Goal: Task Accomplishment & Management: Complete application form

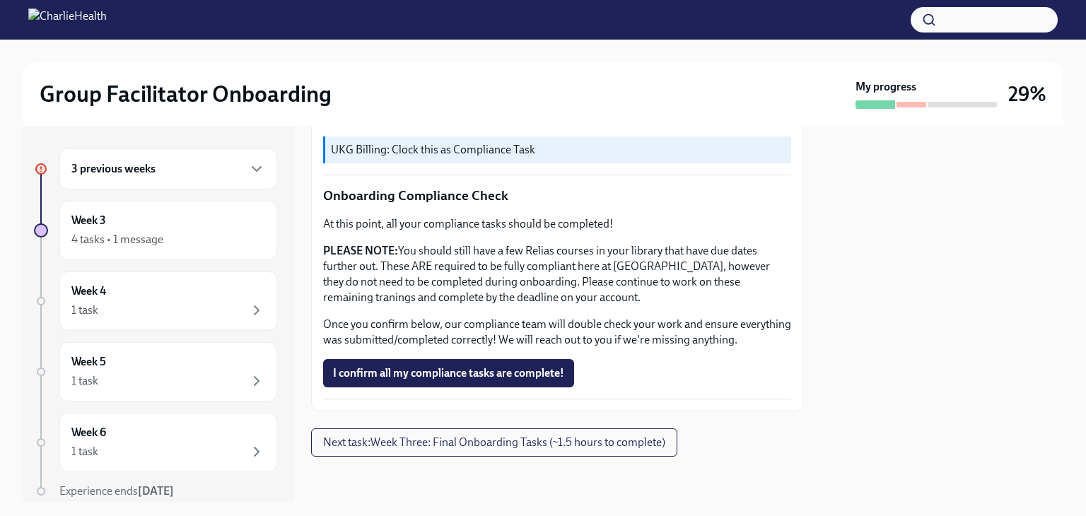
scroll to position [1387, 0]
click at [548, 447] on span "Next task : Week Three: Final Onboarding Tasks (~1.5 hours to complete)" at bounding box center [494, 442] width 342 height 14
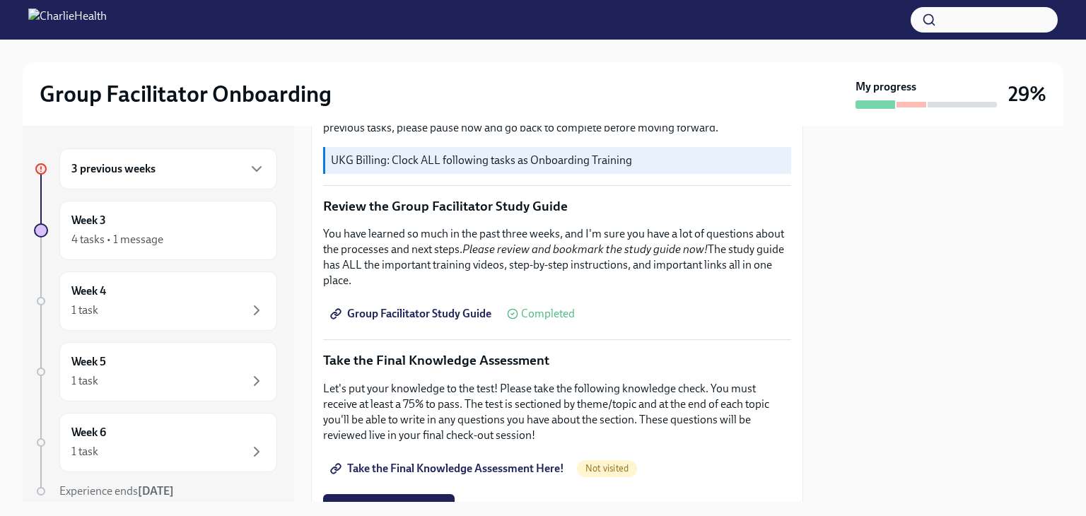
scroll to position [891, 0]
click at [199, 158] on div "3 previous weeks" at bounding box center [168, 168] width 218 height 41
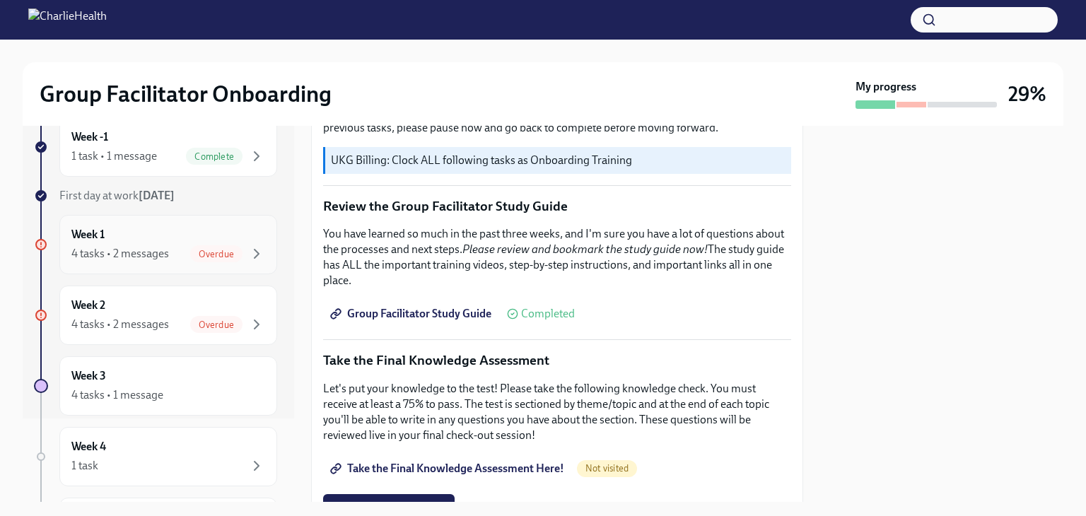
scroll to position [85, 0]
click at [190, 323] on span "Overdue" at bounding box center [216, 323] width 52 height 11
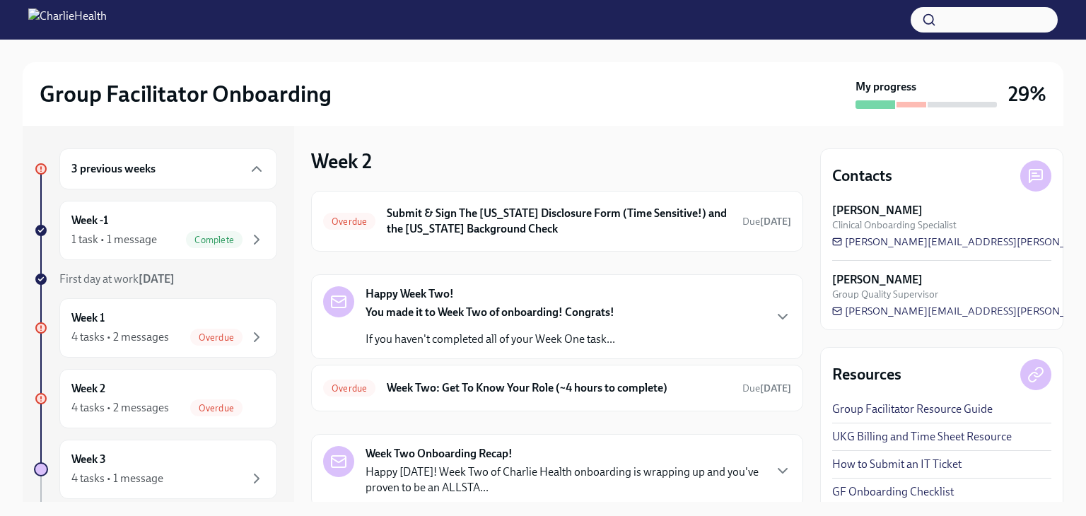
scroll to position [93, 0]
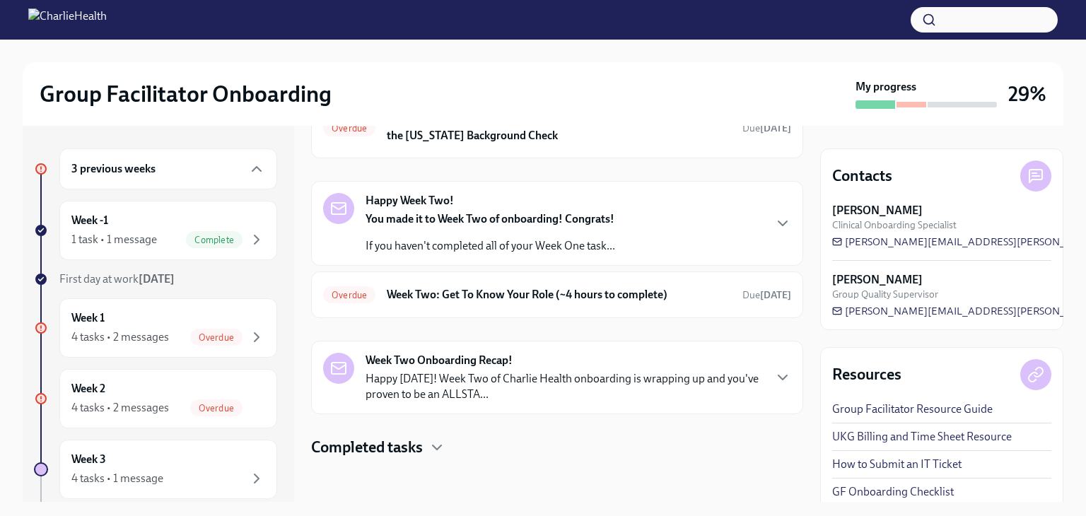
click at [606, 377] on p "Happy [DATE]! Week Two of Charlie Health onboarding is wrapping up and you've p…" at bounding box center [563, 386] width 397 height 31
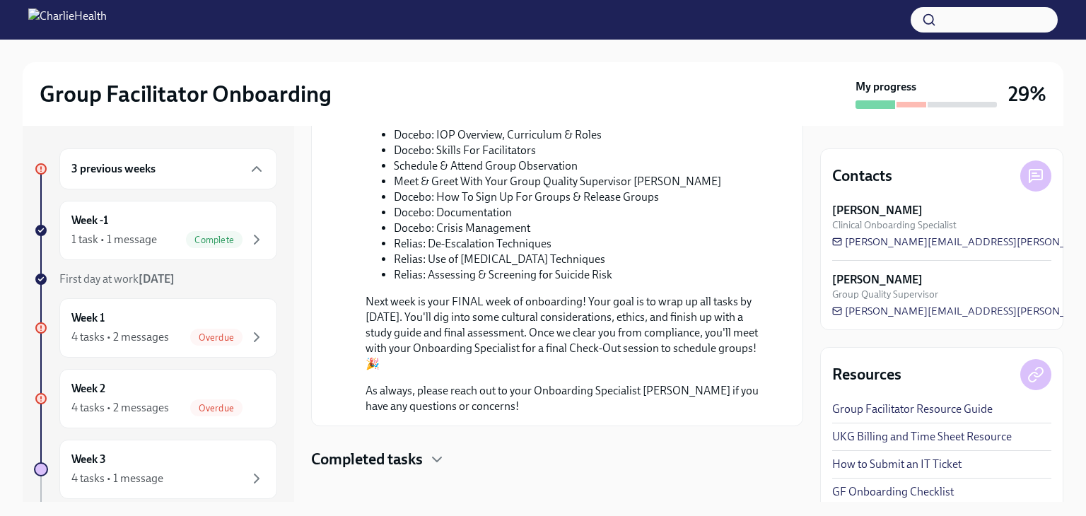
scroll to position [756, 0]
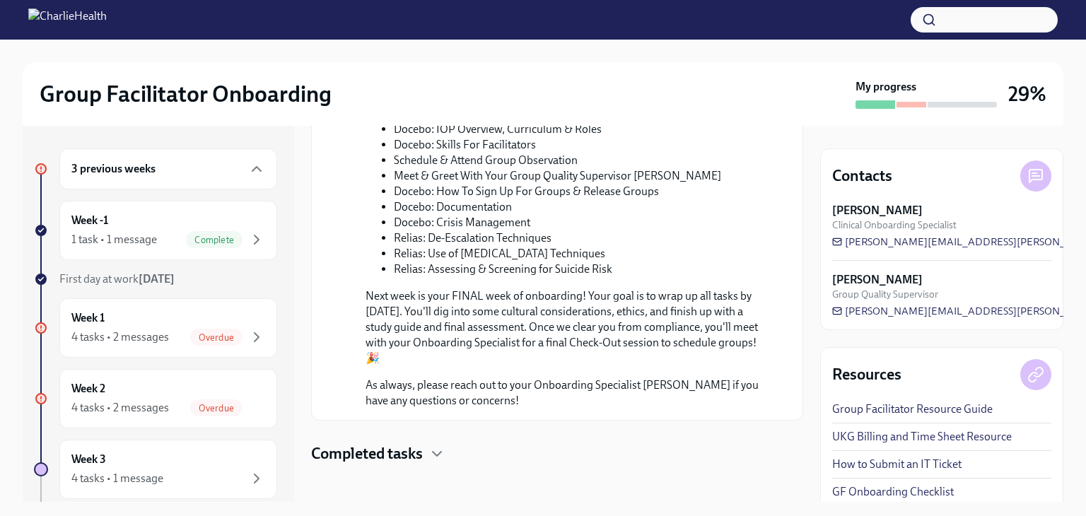
click at [425, 445] on div "Completed tasks" at bounding box center [557, 453] width 492 height 21
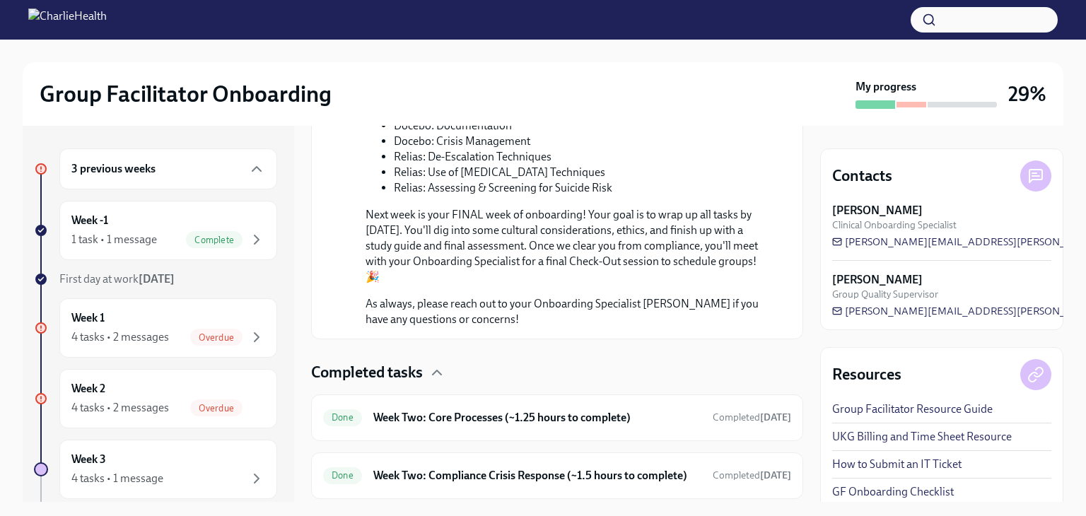
scroll to position [885, 0]
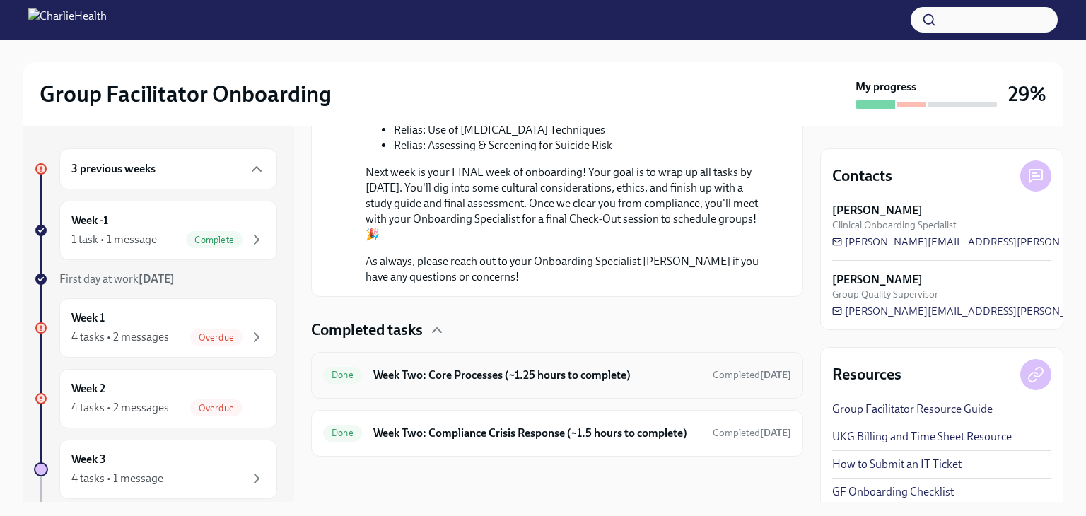
click at [483, 368] on h6 "Week Two: Core Processes (~1.25 hours to complete)" at bounding box center [537, 376] width 328 height 16
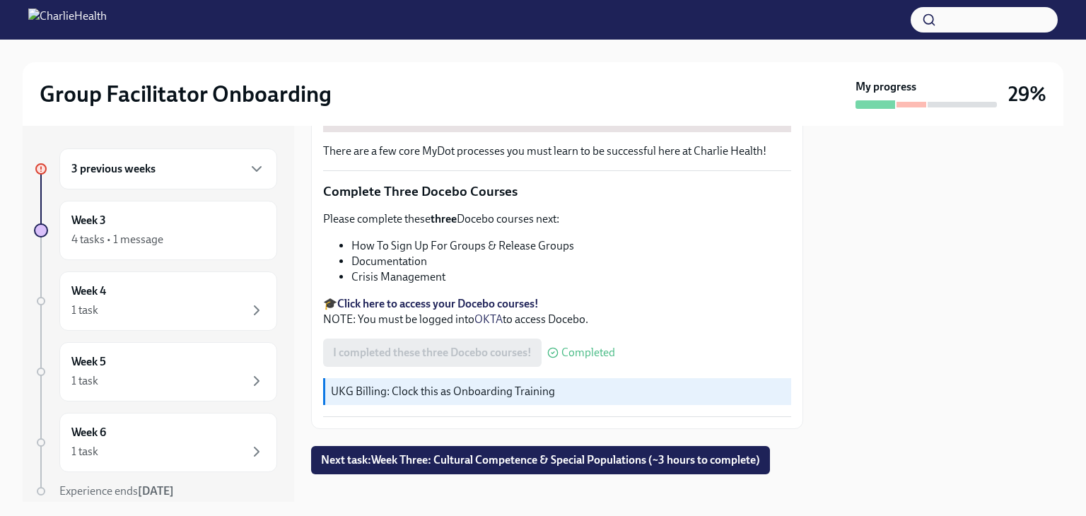
scroll to position [508, 0]
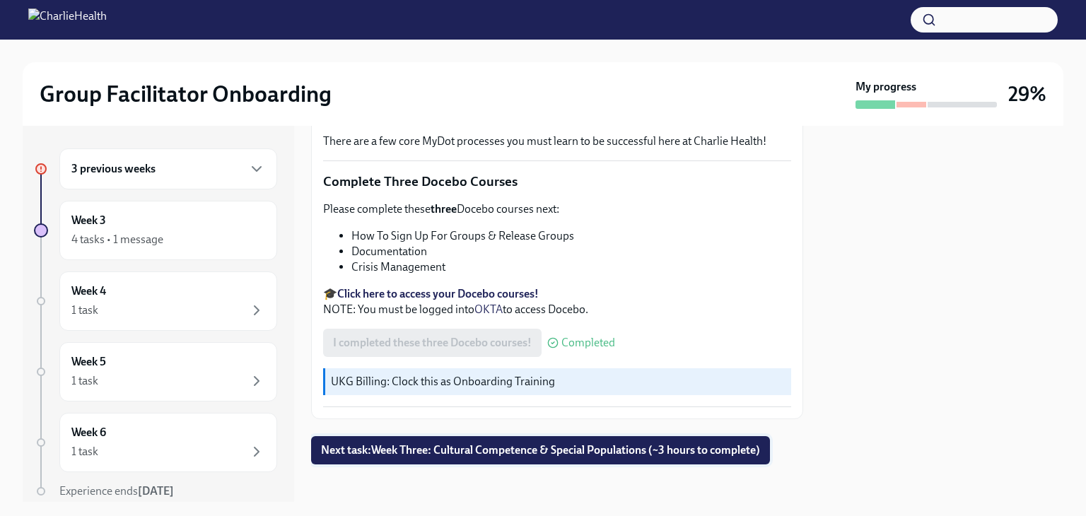
click at [486, 445] on span "Next task : Week Three: Cultural Competence & Special Populations (~3 hours to …" at bounding box center [540, 450] width 439 height 14
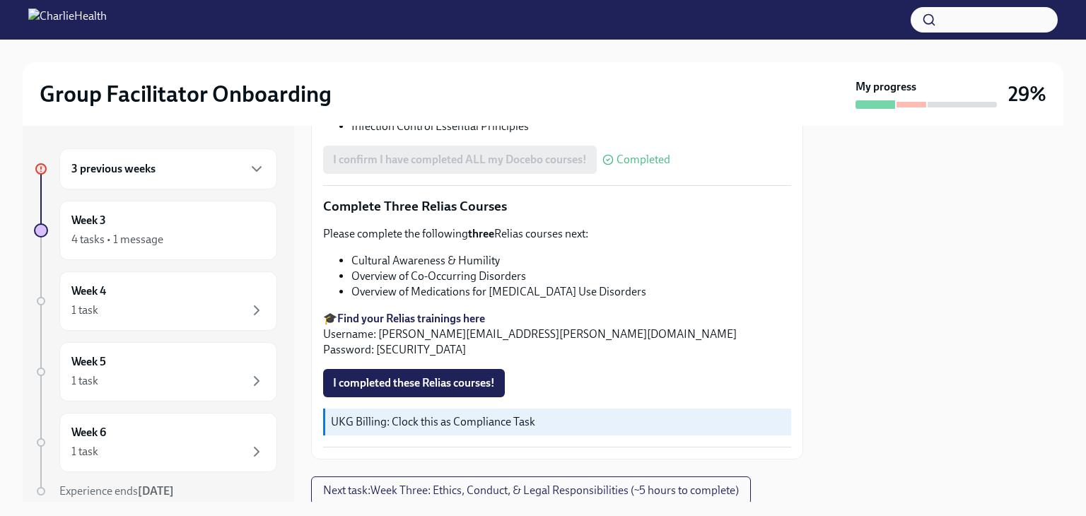
scroll to position [1130, 0]
click at [464, 368] on button "I completed these Relias courses!" at bounding box center [414, 382] width 182 height 28
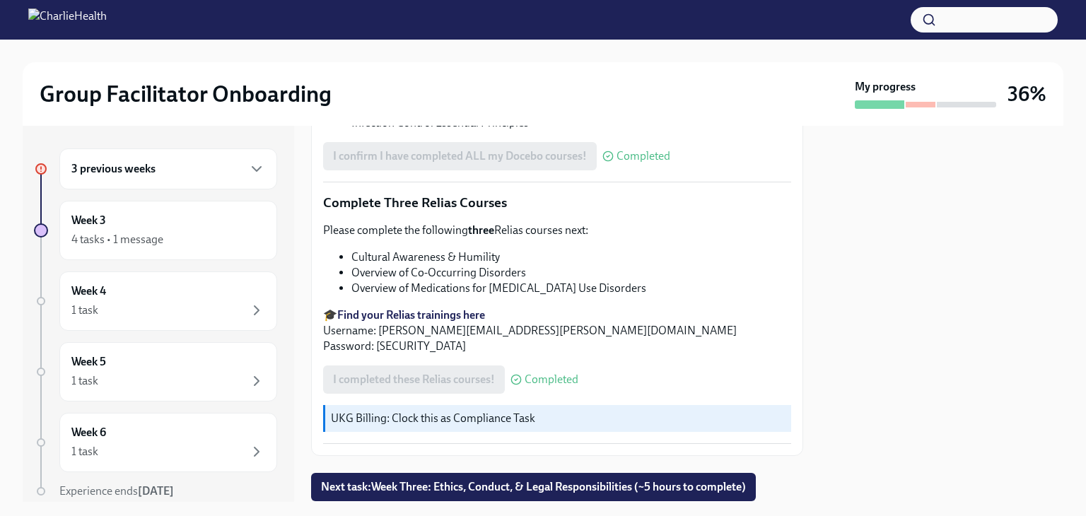
scroll to position [1157, 0]
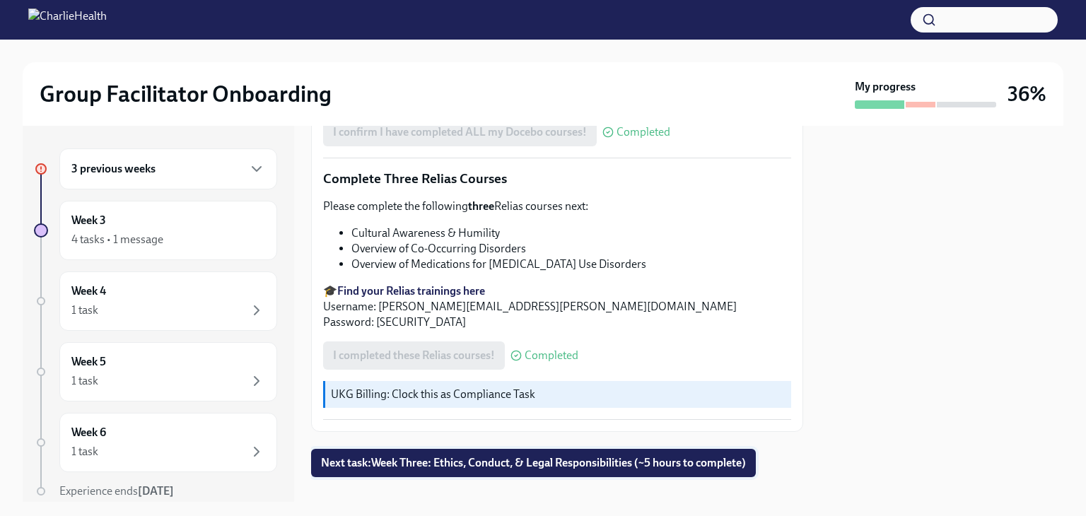
drag, startPoint x: 464, startPoint y: 435, endPoint x: 419, endPoint y: 447, distance: 46.1
click at [419, 456] on span "Next task : Week Three: Ethics, Conduct, & Legal Responsibilities (~5 hours to …" at bounding box center [533, 463] width 425 height 14
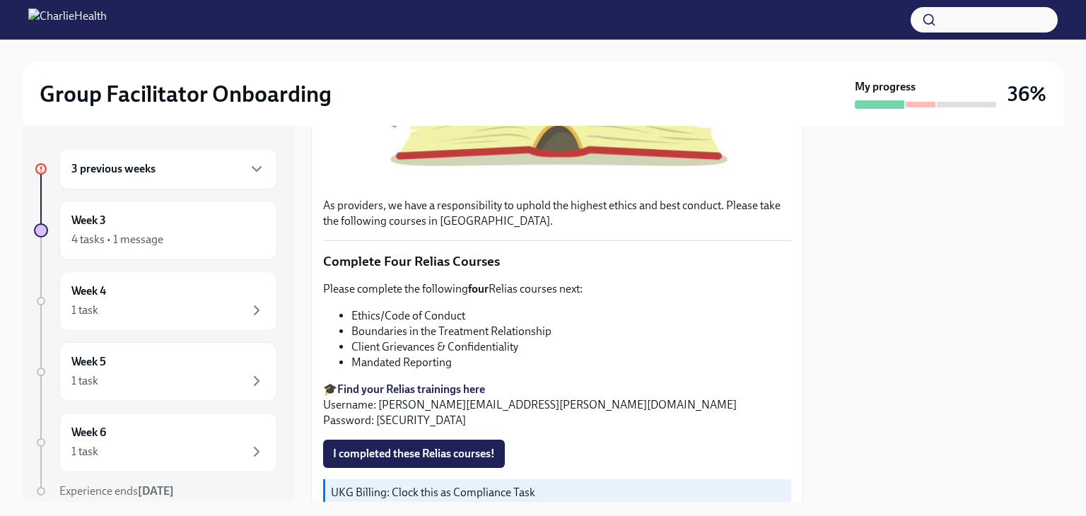
scroll to position [496, 0]
